Goal: Task Accomplishment & Management: Complete application form

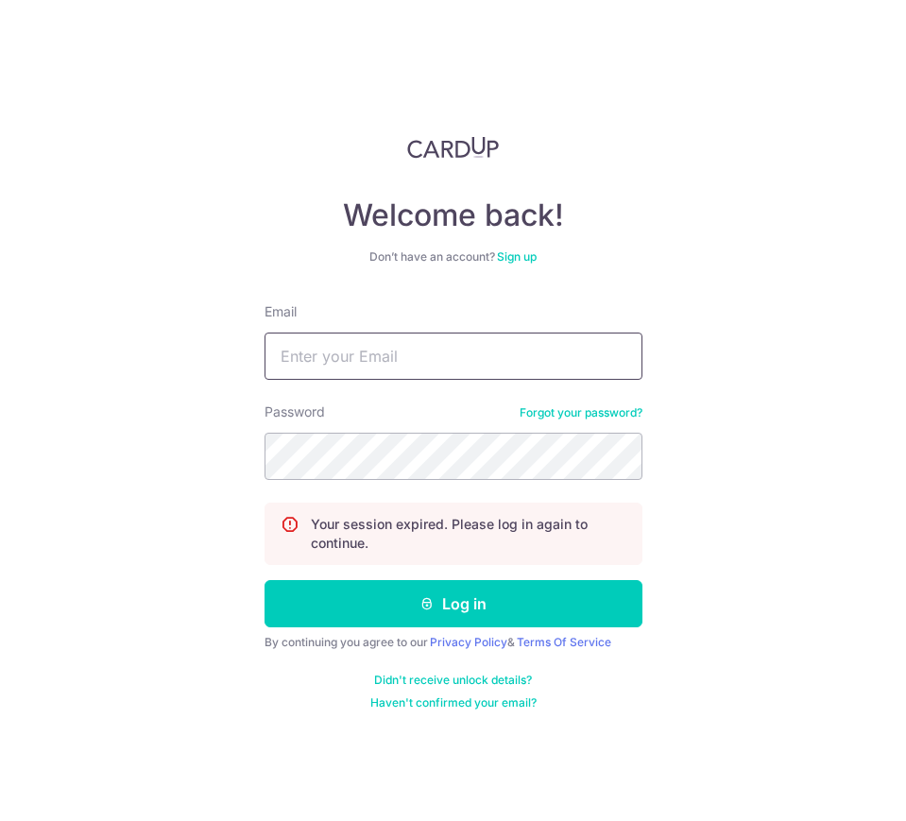
click at [371, 372] on input "Email" at bounding box center [454, 356] width 378 height 47
type input "[EMAIL_ADDRESS][DOMAIN_NAME]"
click at [265, 580] on button "Log in" at bounding box center [454, 603] width 378 height 47
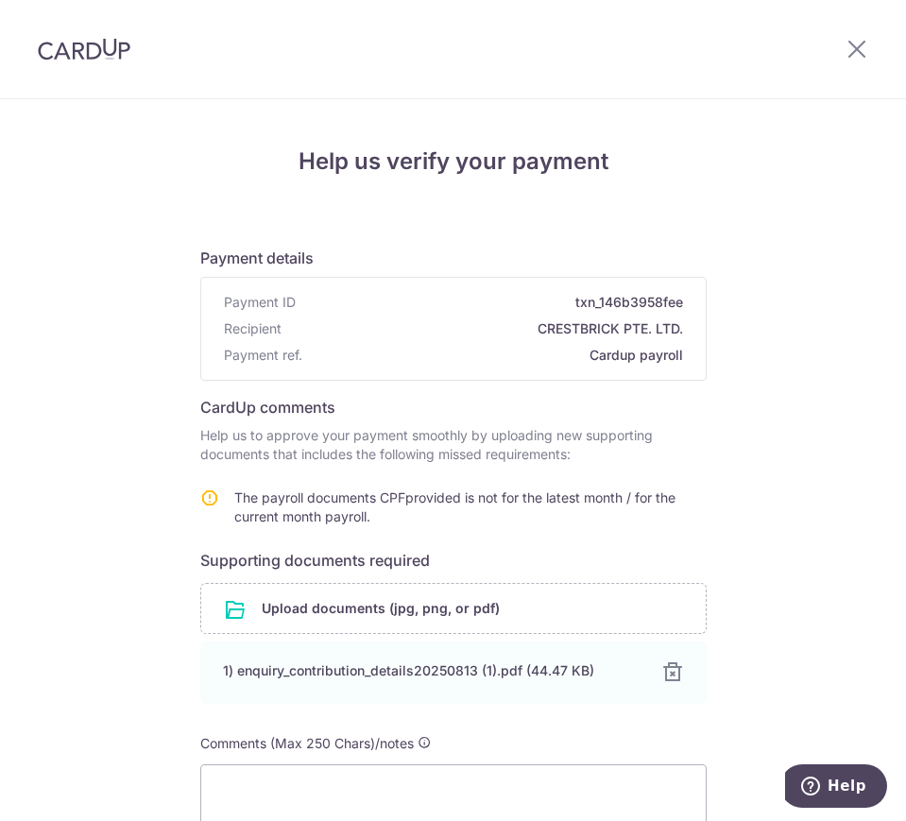
scroll to position [193, 0]
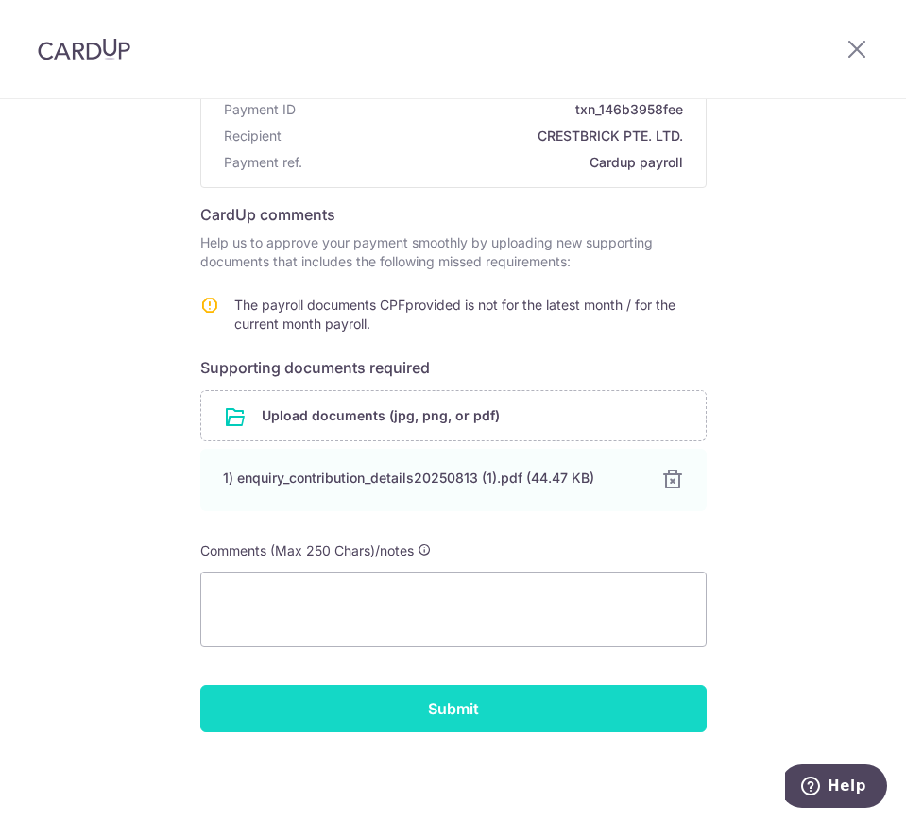
click at [443, 704] on input "Submit" at bounding box center [453, 708] width 506 height 47
